Goal: Check status: Check status

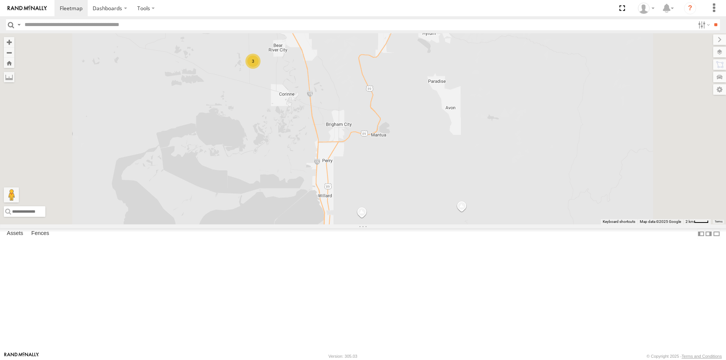
drag, startPoint x: 335, startPoint y: 85, endPoint x: 344, endPoint y: 143, distance: 58.9
click at [344, 143] on div "23207xx 23460 23480 3" at bounding box center [363, 128] width 726 height 191
click at [260, 71] on div "3" at bounding box center [252, 63] width 15 height 15
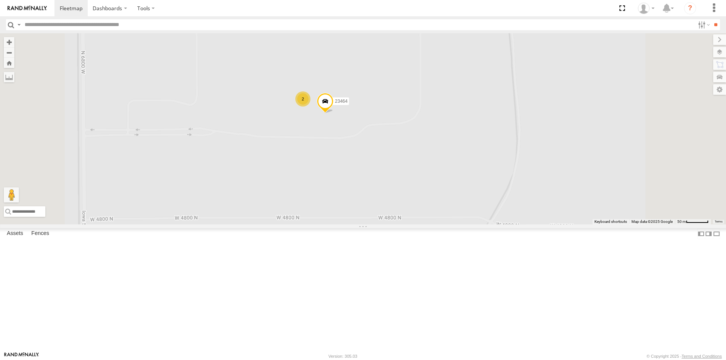
drag, startPoint x: 424, startPoint y: 133, endPoint x: 425, endPoint y: 154, distance: 21.6
click at [425, 151] on div "23207xx 23460 23480 23464 2" at bounding box center [363, 128] width 726 height 191
click at [283, 120] on span at bounding box center [275, 109] width 17 height 20
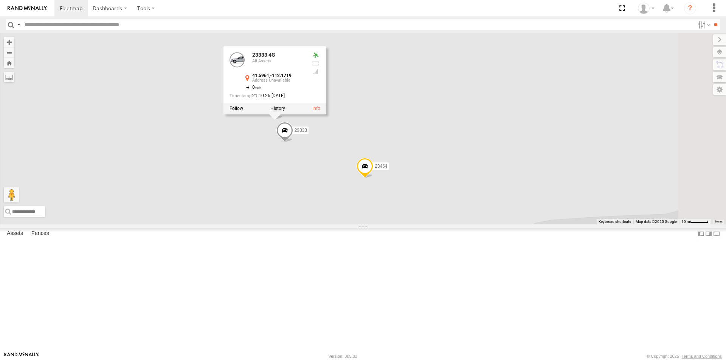
click at [293, 143] on span at bounding box center [284, 132] width 17 height 20
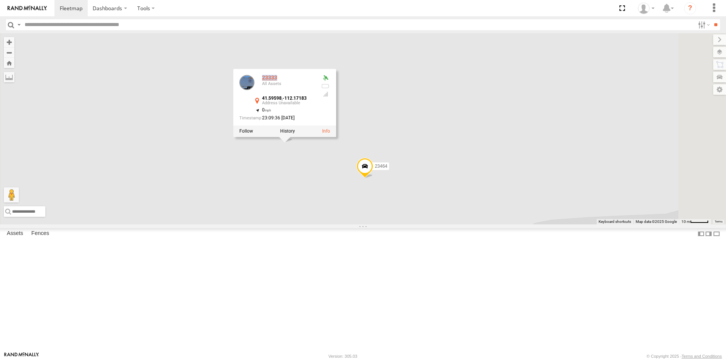
drag, startPoint x: 379, startPoint y: 144, endPoint x: 358, endPoint y: 143, distance: 21.2
click at [315, 81] on div "23333" at bounding box center [288, 78] width 53 height 6
click at [378, 119] on div "23207xx 23460 23480 23464 23333 4G 23333 23333 All Assets 41.59598 , -112.17183…" at bounding box center [363, 128] width 726 height 191
